Goal: Transaction & Acquisition: Purchase product/service

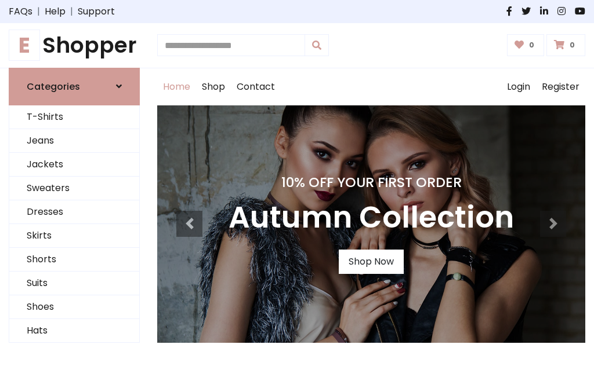
click at [297, 191] on h4 "10% Off Your First Order" at bounding box center [370, 182] width 285 height 16
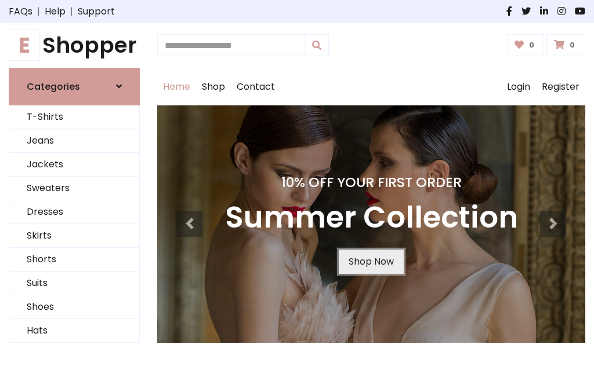
click at [370, 261] on link "Shop Now" at bounding box center [371, 262] width 65 height 24
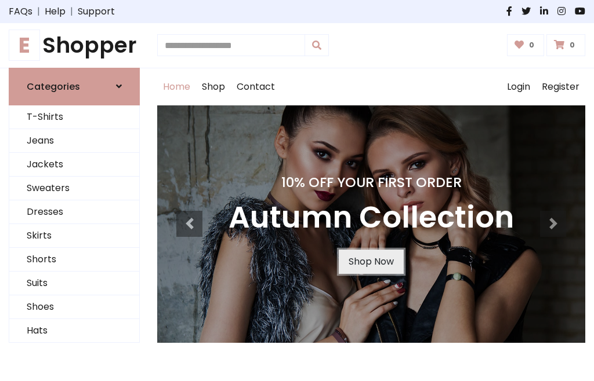
click at [370, 261] on link "Shop Now" at bounding box center [371, 262] width 65 height 24
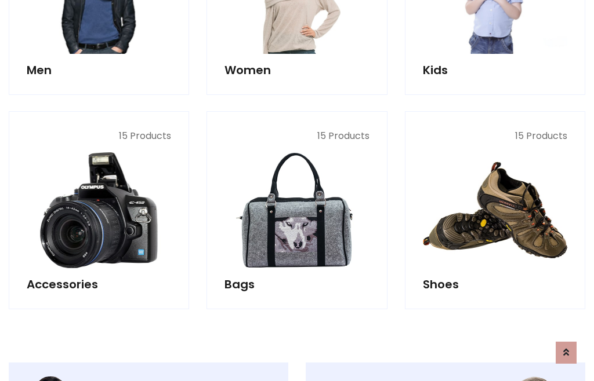
scroll to position [1156, 0]
